Goal: Task Accomplishment & Management: Manage account settings

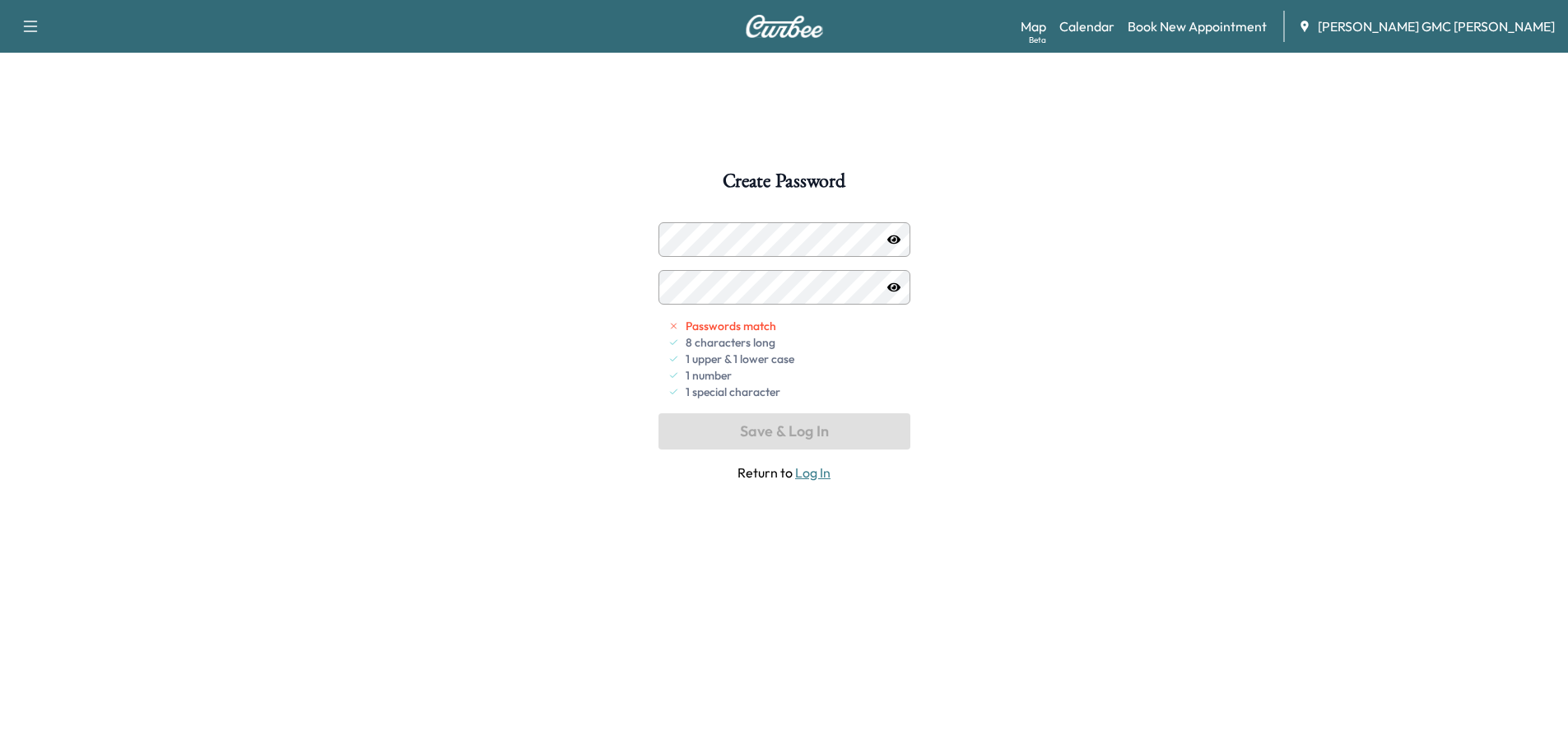
click at [1168, 381] on div "Create Password Passwords match 8 characters long 1 upper & 1 lower case 1 numb…" at bounding box center [784, 546] width 1568 height 750
click at [704, 325] on span "Passwords match" at bounding box center [731, 326] width 90 height 17
click at [1087, 430] on div "Create Password Passwords match 8 characters long 1 upper & 1 lower case 1 numb…" at bounding box center [784, 546] width 1568 height 750
click at [896, 235] on icon "button" at bounding box center [894, 239] width 13 height 13
click at [847, 429] on button "Save & Log In" at bounding box center [784, 431] width 252 height 36
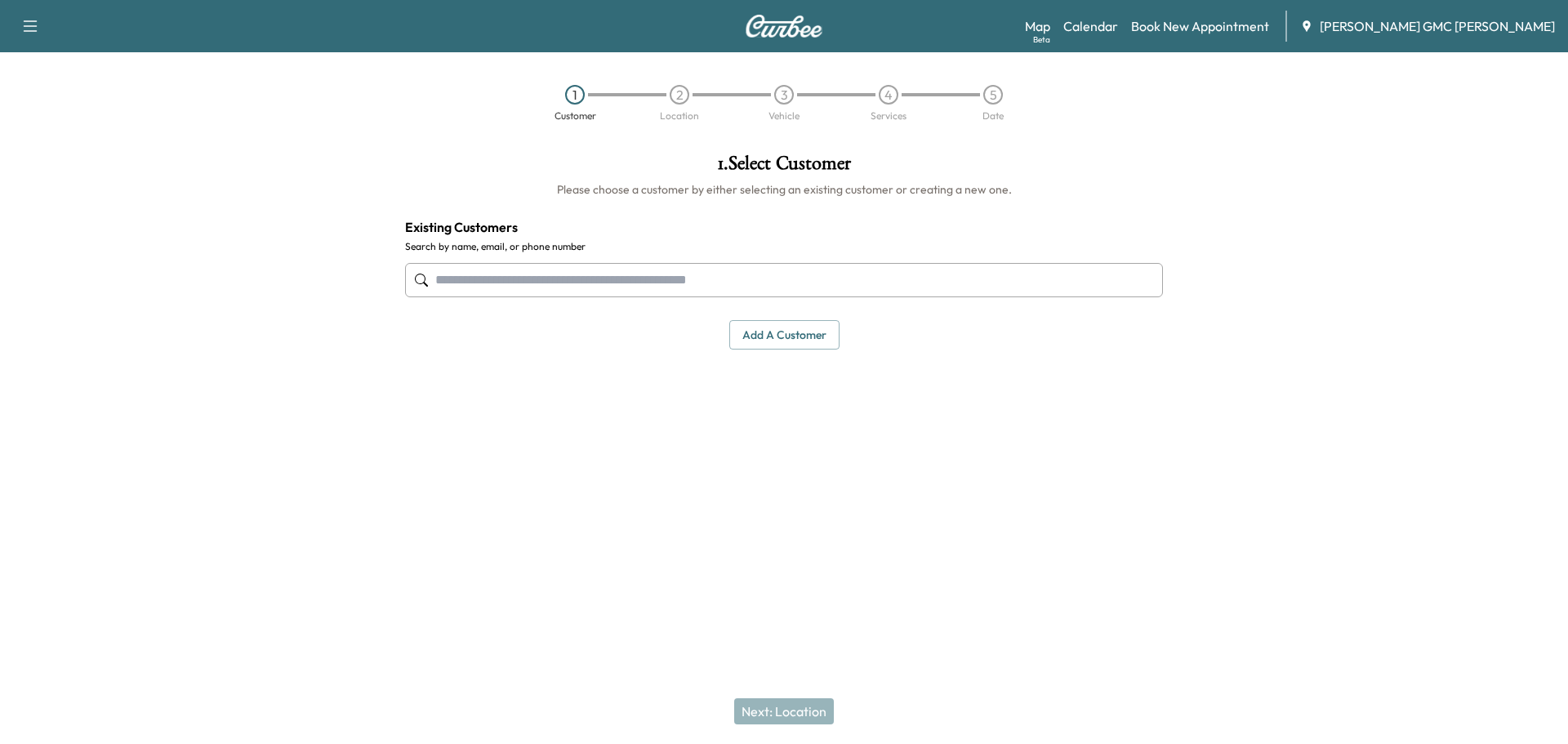
click at [23, 29] on icon "button" at bounding box center [29, 26] width 19 height 19
click at [66, 95] on button "Log Out" at bounding box center [58, 92] width 61 height 26
